Goal: Transaction & Acquisition: Download file/media

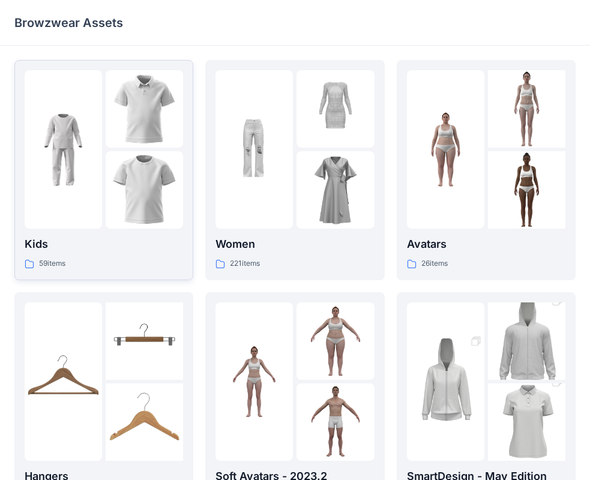
click at [143, 112] on img at bounding box center [144, 108] width 77 height 77
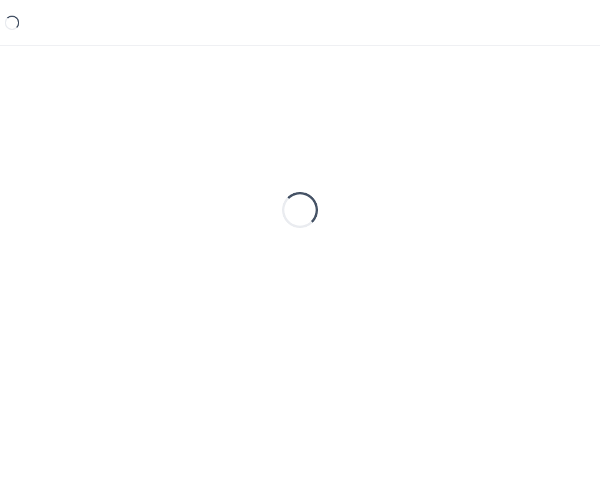
click at [143, 112] on div "Loading..." at bounding box center [299, 210] width 571 height 300
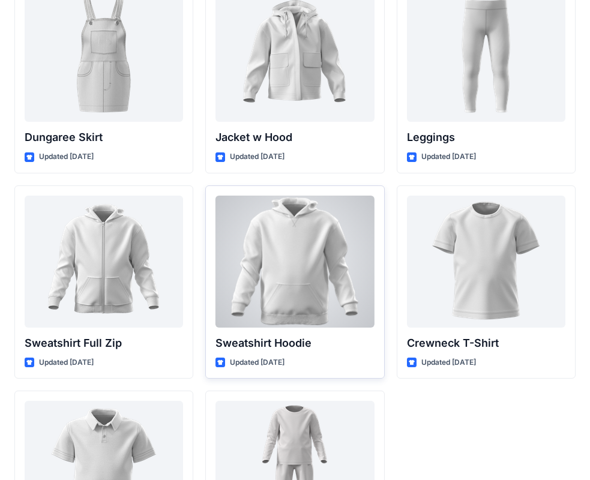
scroll to position [3694, 0]
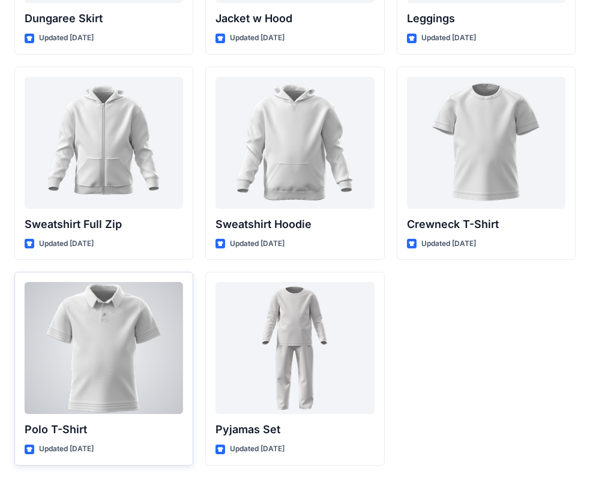
click at [103, 357] on div at bounding box center [104, 348] width 158 height 132
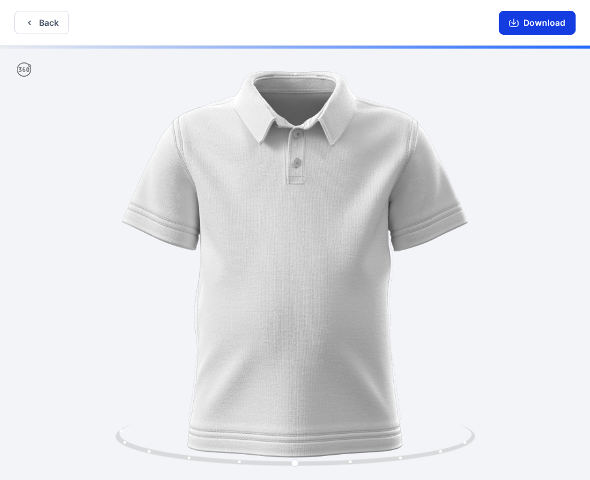
click at [537, 26] on button "Download" at bounding box center [537, 23] width 77 height 24
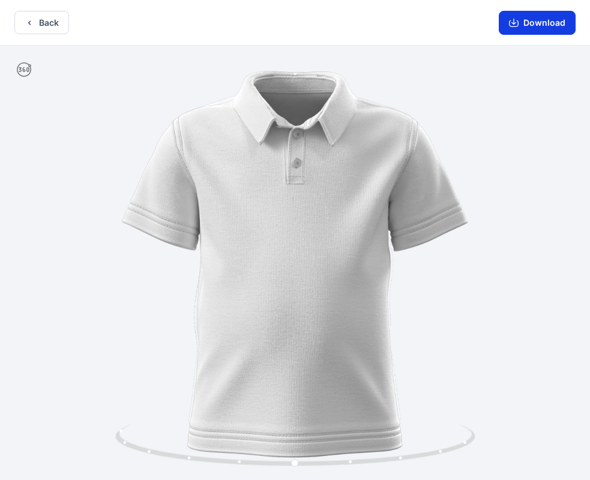
click at [528, 24] on button "Download" at bounding box center [537, 23] width 77 height 24
click at [498, 323] on div at bounding box center [295, 264] width 590 height 437
click at [531, 19] on button "Download" at bounding box center [537, 23] width 77 height 24
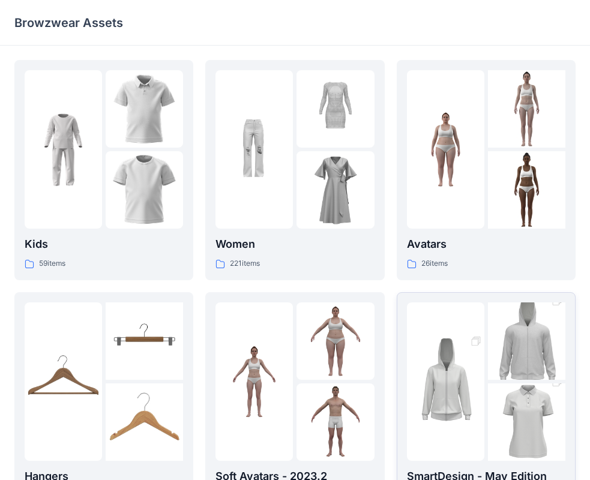
click at [488, 382] on div at bounding box center [526, 382] width 77 height 158
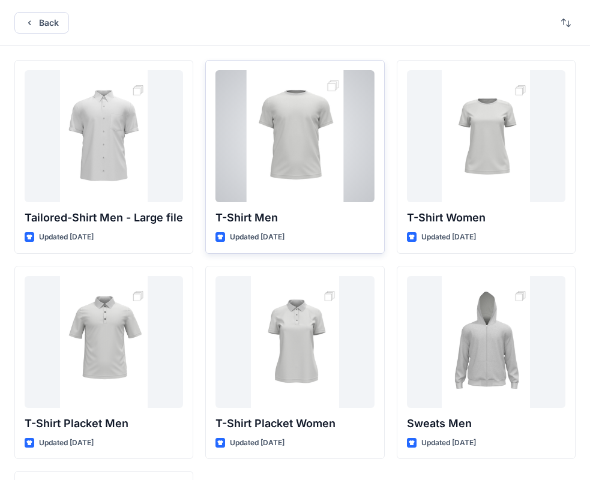
click at [289, 143] on div at bounding box center [294, 136] width 158 height 132
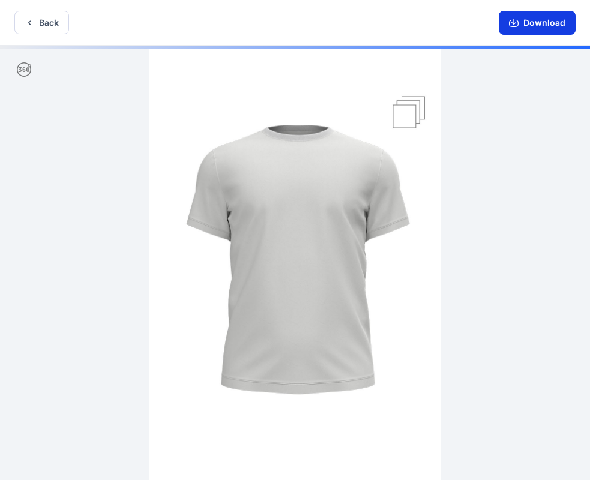
click at [522, 22] on button "Download" at bounding box center [537, 23] width 77 height 24
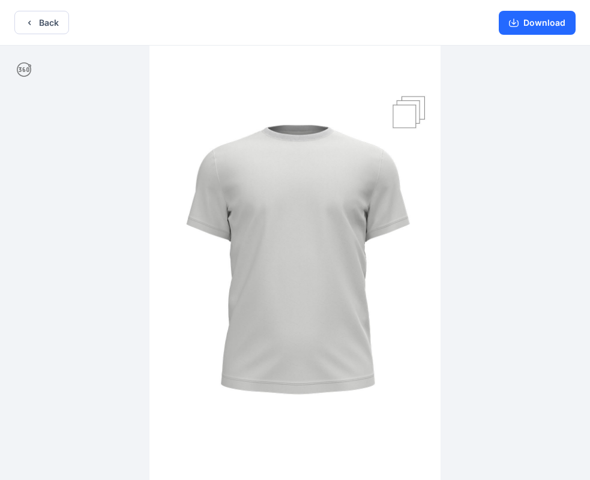
drag, startPoint x: 535, startPoint y: 34, endPoint x: 537, endPoint y: 43, distance: 9.1
click at [535, 35] on div "Download" at bounding box center [537, 22] width 106 height 45
click at [523, 29] on button "Download" at bounding box center [537, 23] width 77 height 24
click at [404, 252] on img at bounding box center [294, 264] width 291 height 437
click at [310, 232] on img at bounding box center [294, 264] width 291 height 437
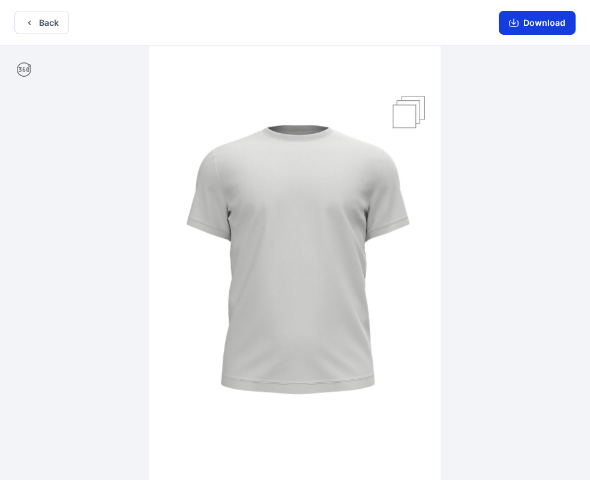
click at [520, 25] on button "Download" at bounding box center [537, 23] width 77 height 24
click at [352, 211] on img at bounding box center [294, 264] width 291 height 437
click at [176, 307] on img at bounding box center [294, 264] width 291 height 437
click at [486, 182] on div at bounding box center [295, 264] width 590 height 437
click at [534, 37] on div "Download" at bounding box center [537, 22] width 106 height 45
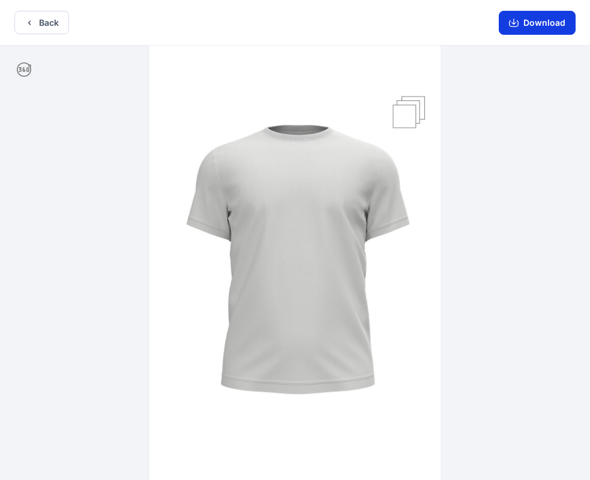
click at [533, 20] on button "Download" at bounding box center [537, 23] width 77 height 24
click at [537, 31] on button "Download" at bounding box center [537, 23] width 77 height 24
click at [532, 0] on div "Download" at bounding box center [537, 22] width 106 height 45
